Goal: Information Seeking & Learning: Learn about a topic

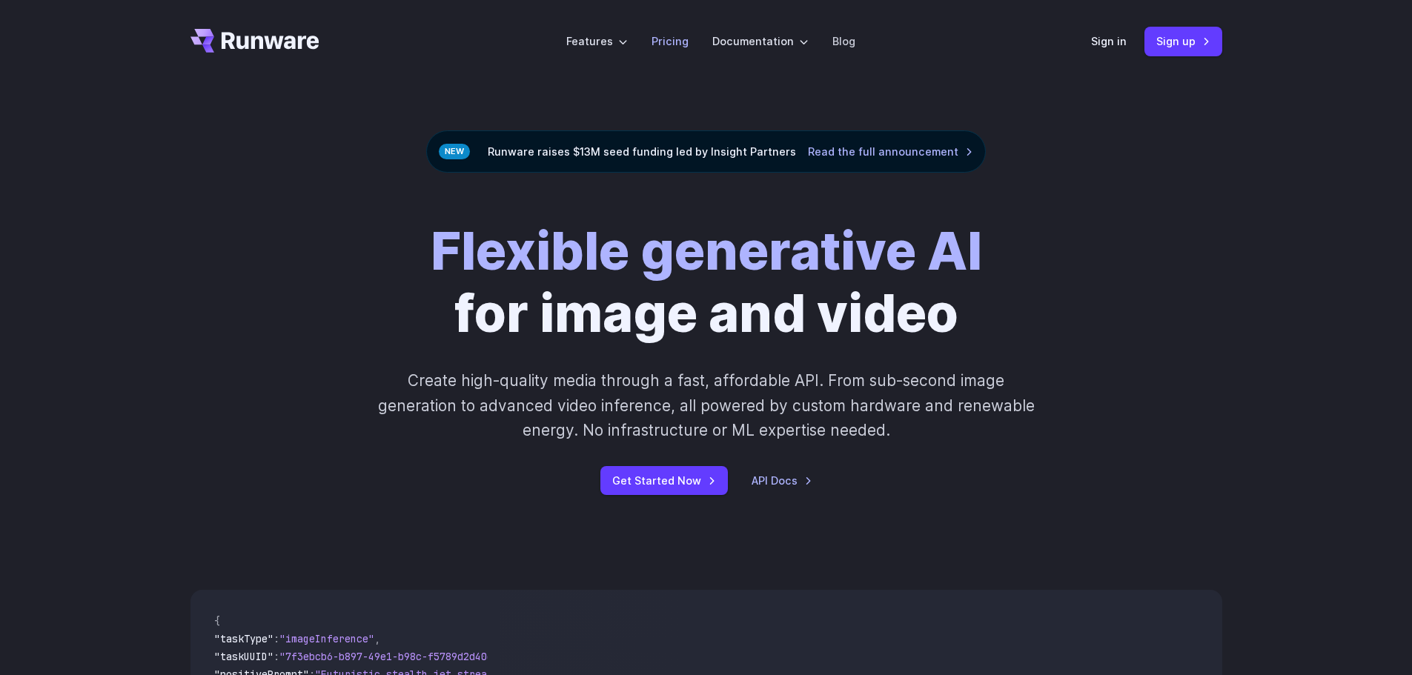
click at [674, 39] on link "Pricing" at bounding box center [669, 41] width 37 height 17
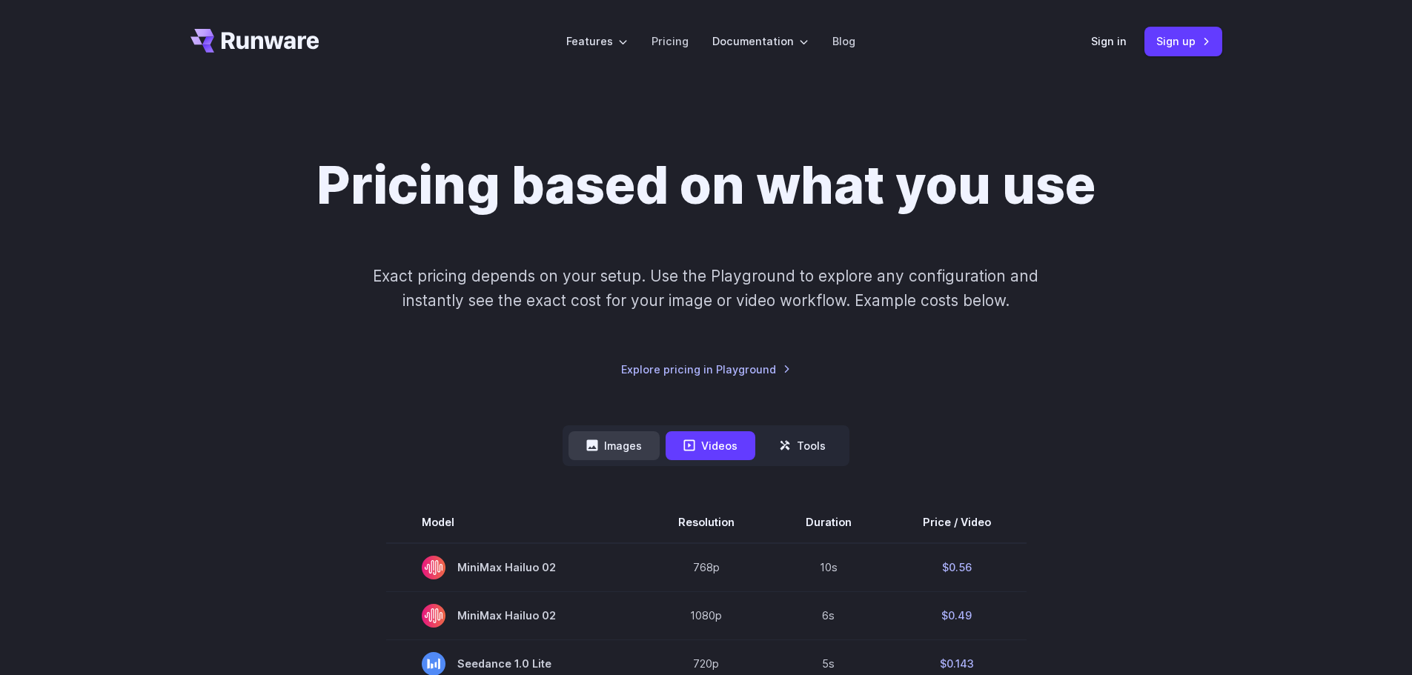
click at [593, 449] on icon at bounding box center [592, 445] width 12 height 12
click at [619, 441] on button "Images" at bounding box center [613, 445] width 91 height 29
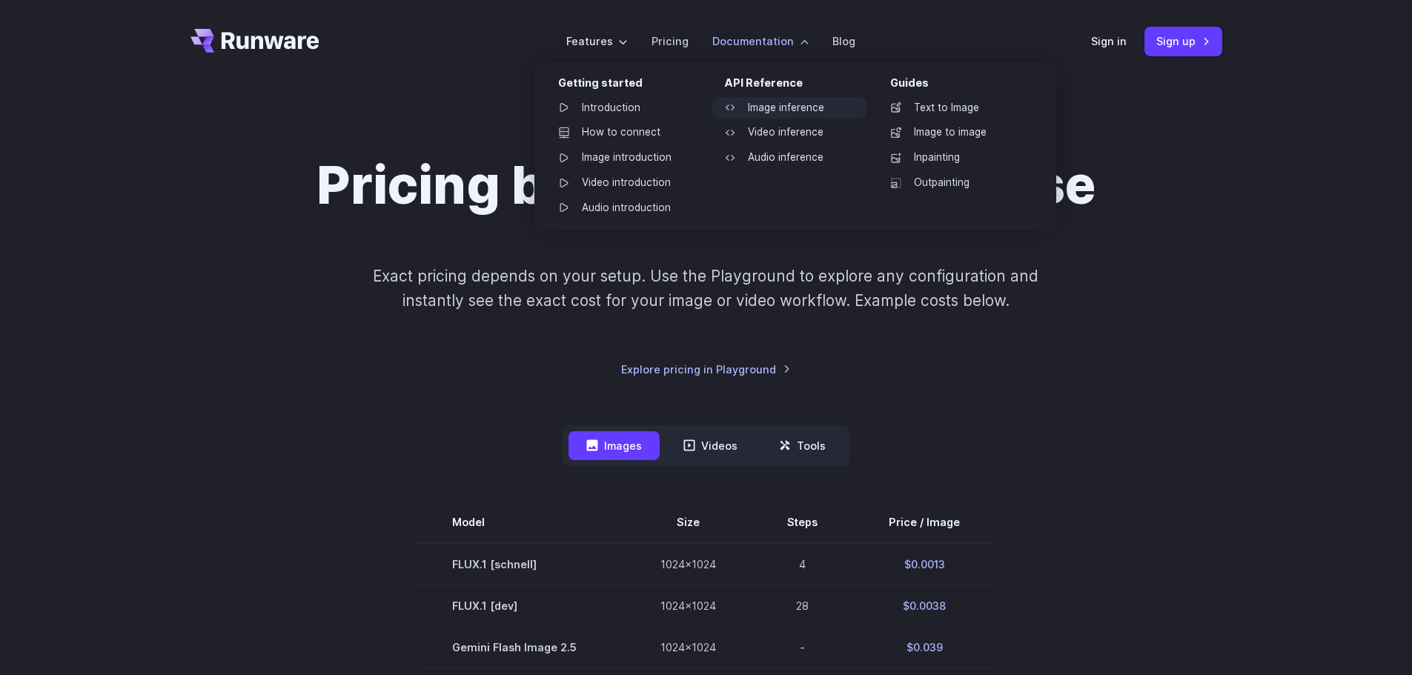
click at [780, 106] on link "Image inference" at bounding box center [789, 108] width 154 height 22
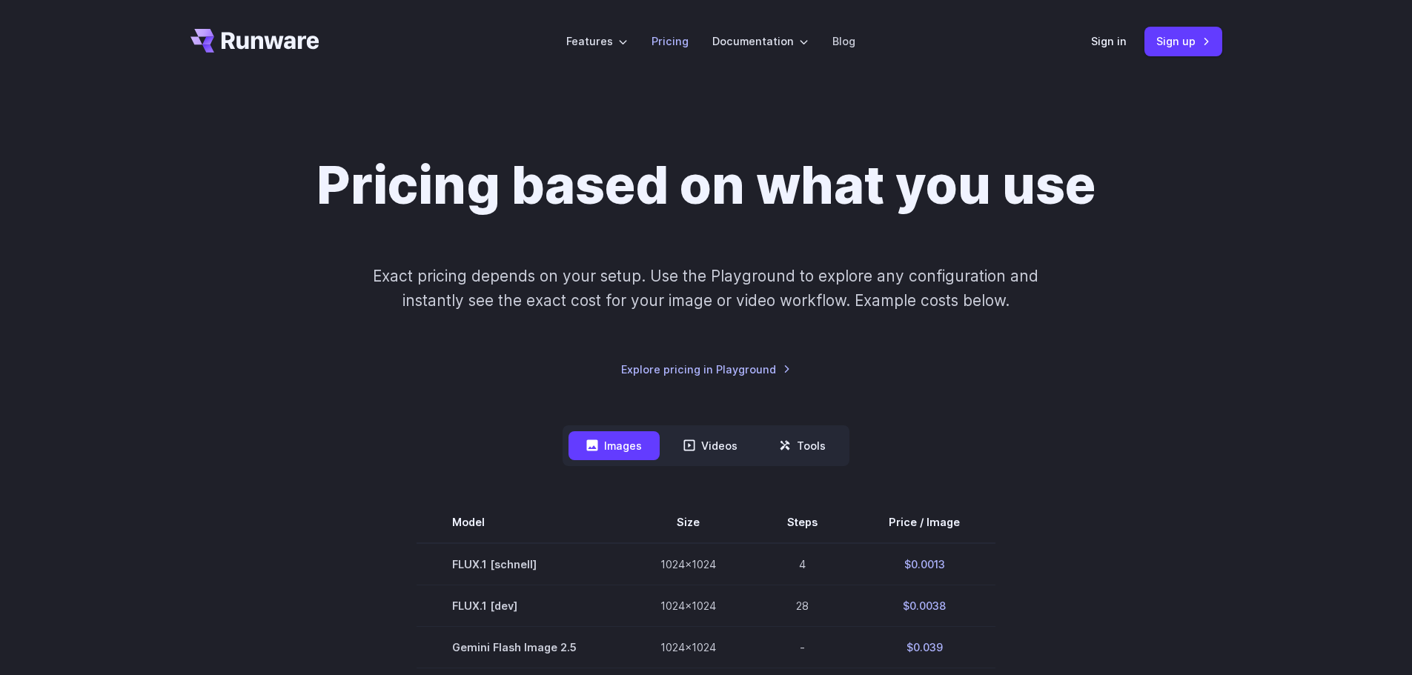
click at [671, 40] on link "Pricing" at bounding box center [669, 41] width 37 height 17
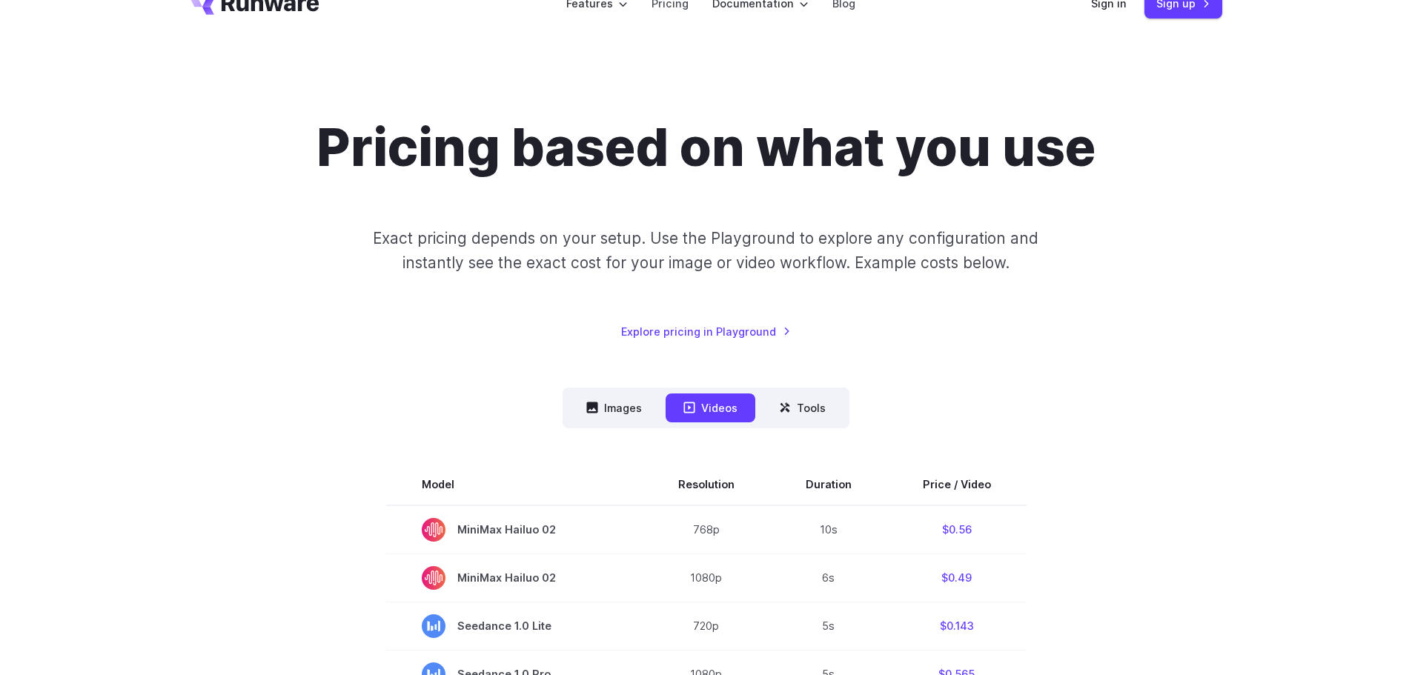
scroll to position [74, 0]
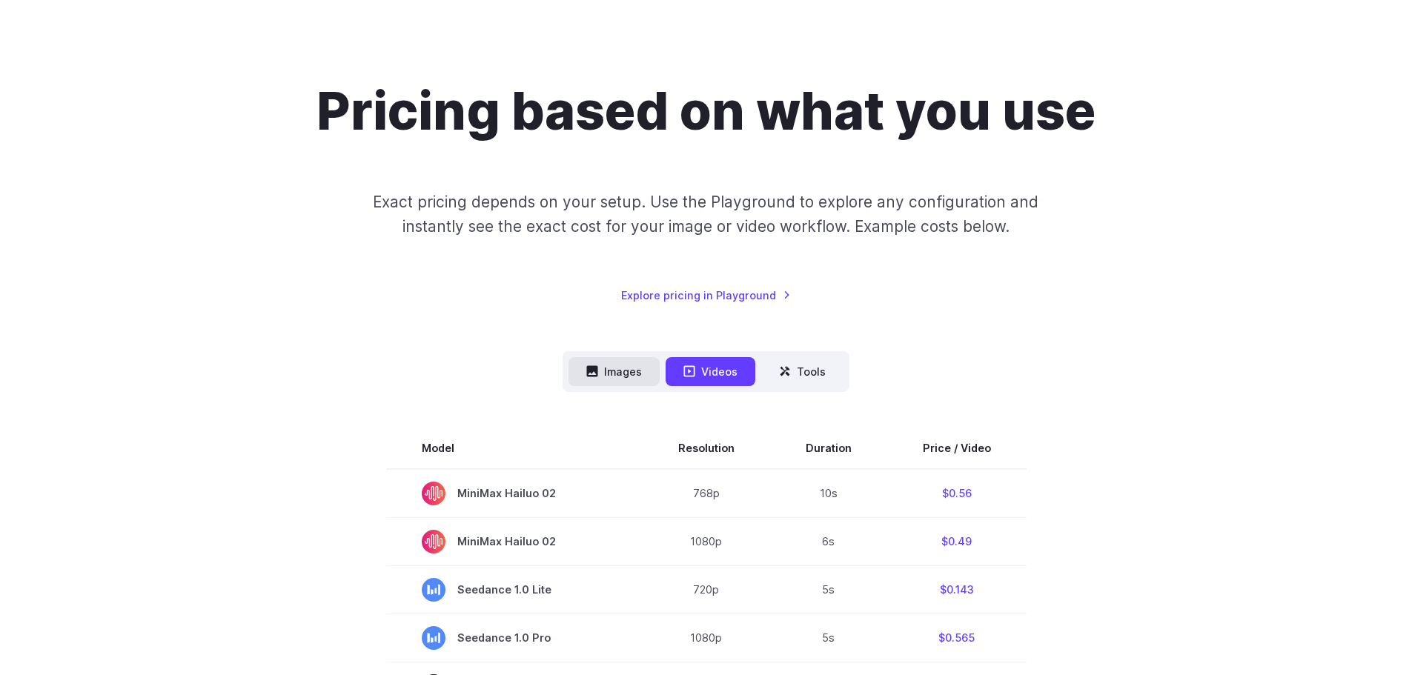
click at [633, 372] on button "Images" at bounding box center [613, 371] width 91 height 29
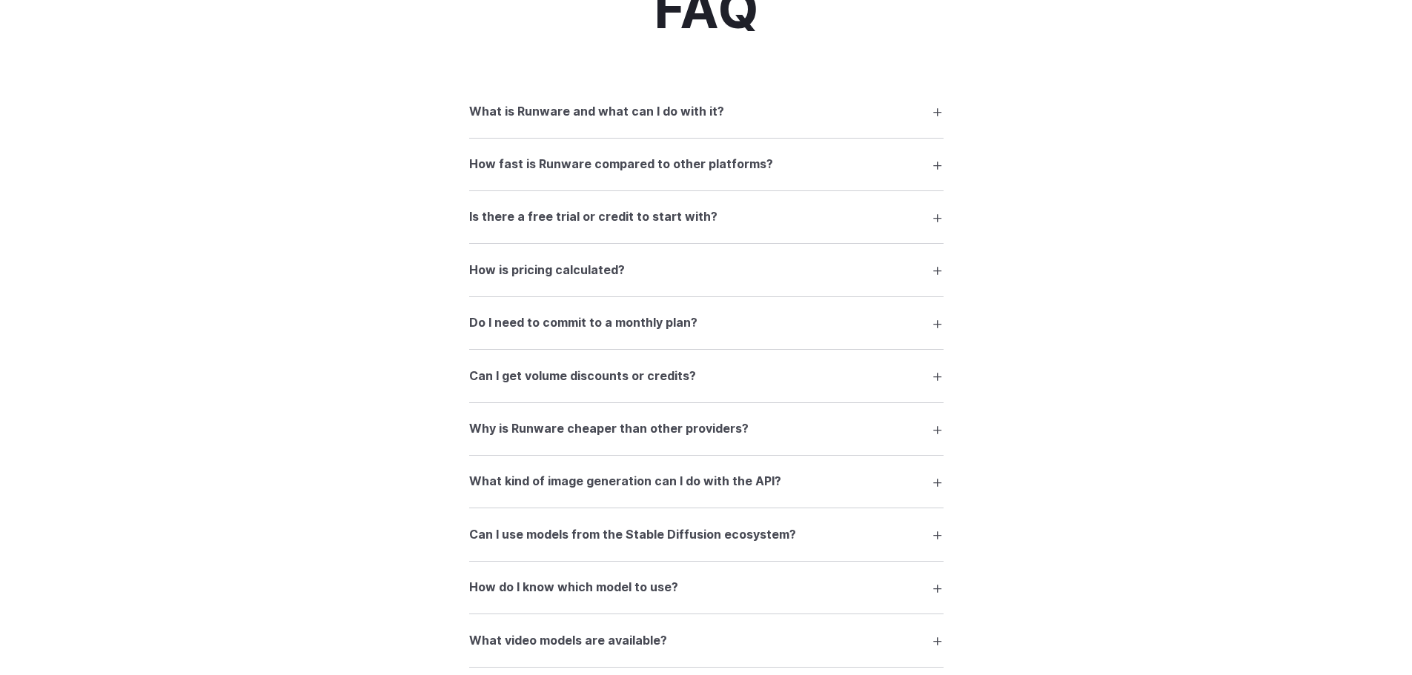
scroll to position [2001, 0]
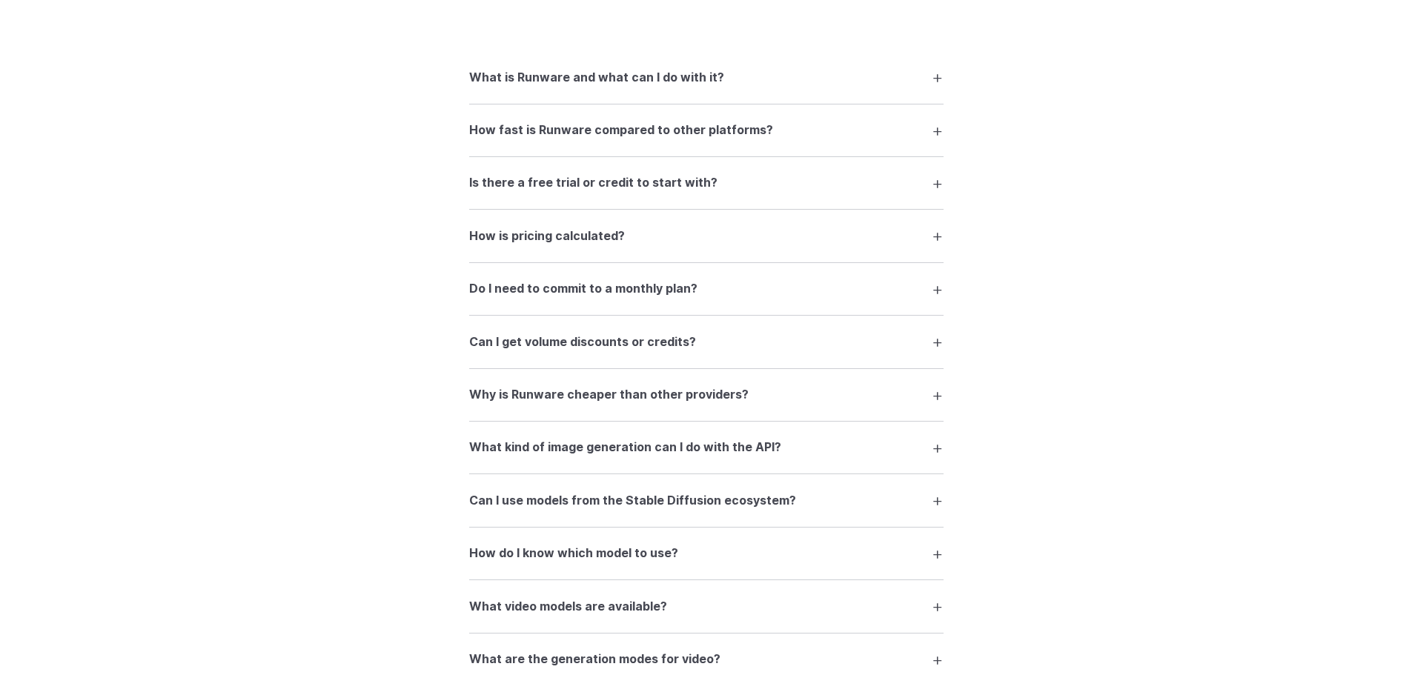
click at [686, 289] on h3 "Do I need to commit to a monthly plan?" at bounding box center [583, 288] width 228 height 19
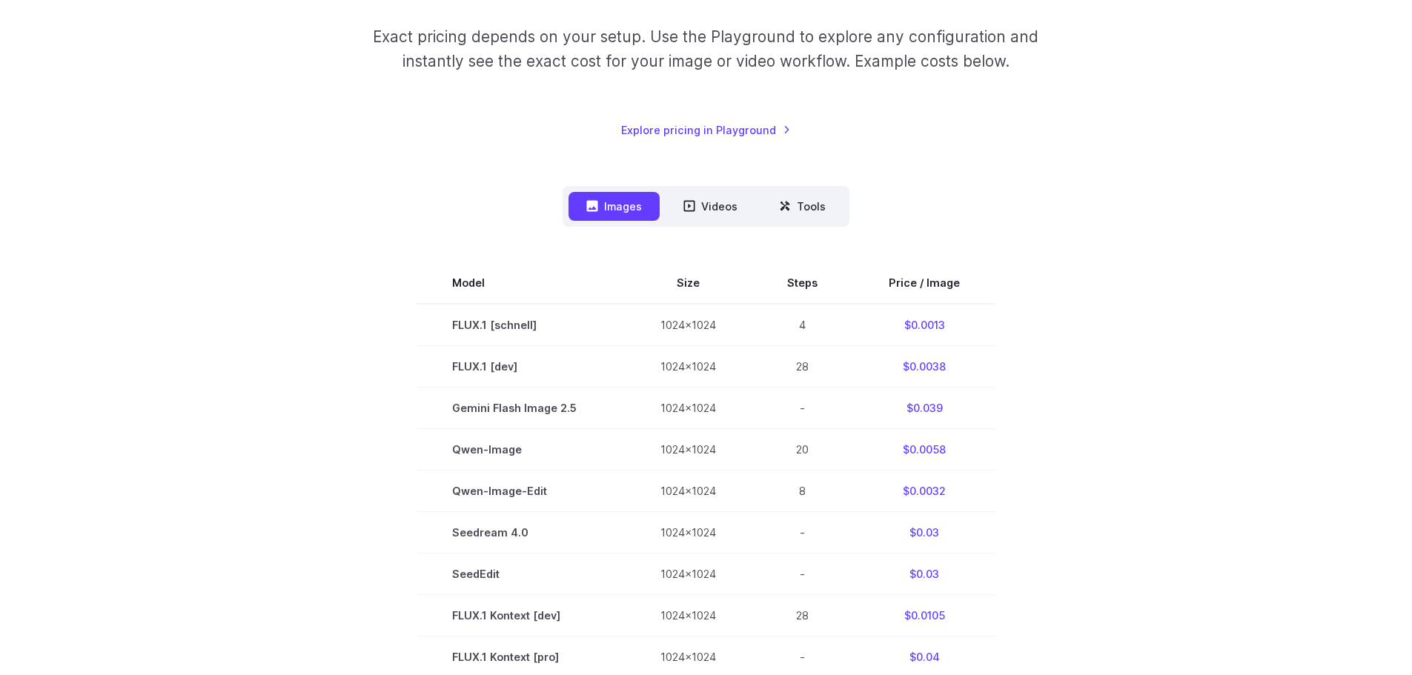
scroll to position [222, 0]
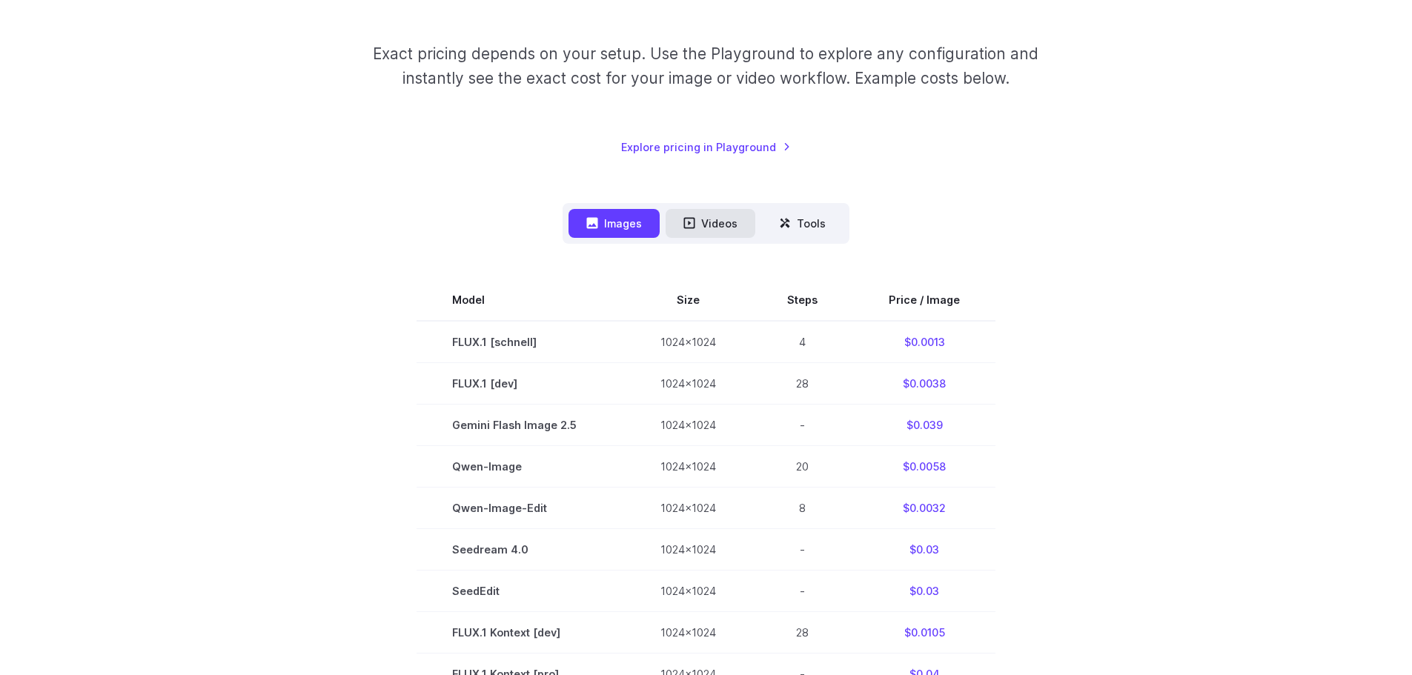
click at [697, 213] on button "Videos" at bounding box center [710, 223] width 90 height 29
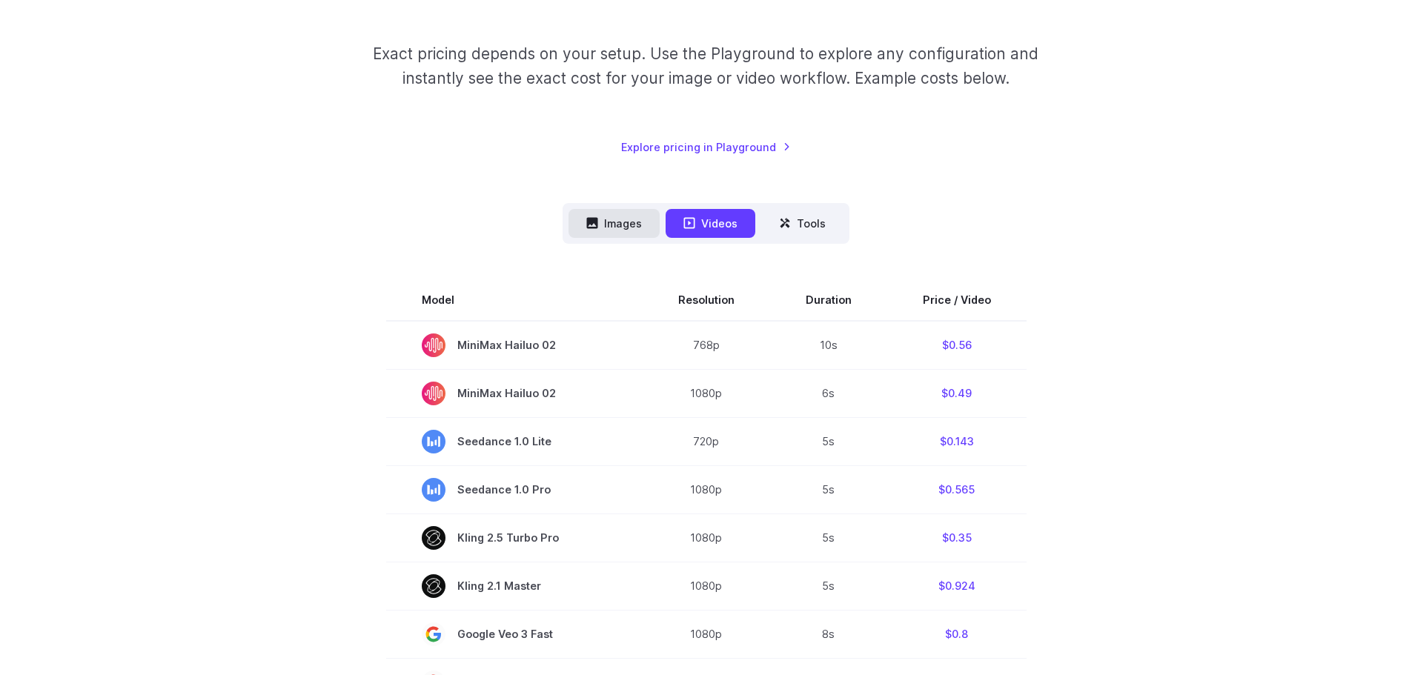
click at [603, 236] on button "Images" at bounding box center [613, 223] width 91 height 29
